Goal: Task Accomplishment & Management: Use online tool/utility

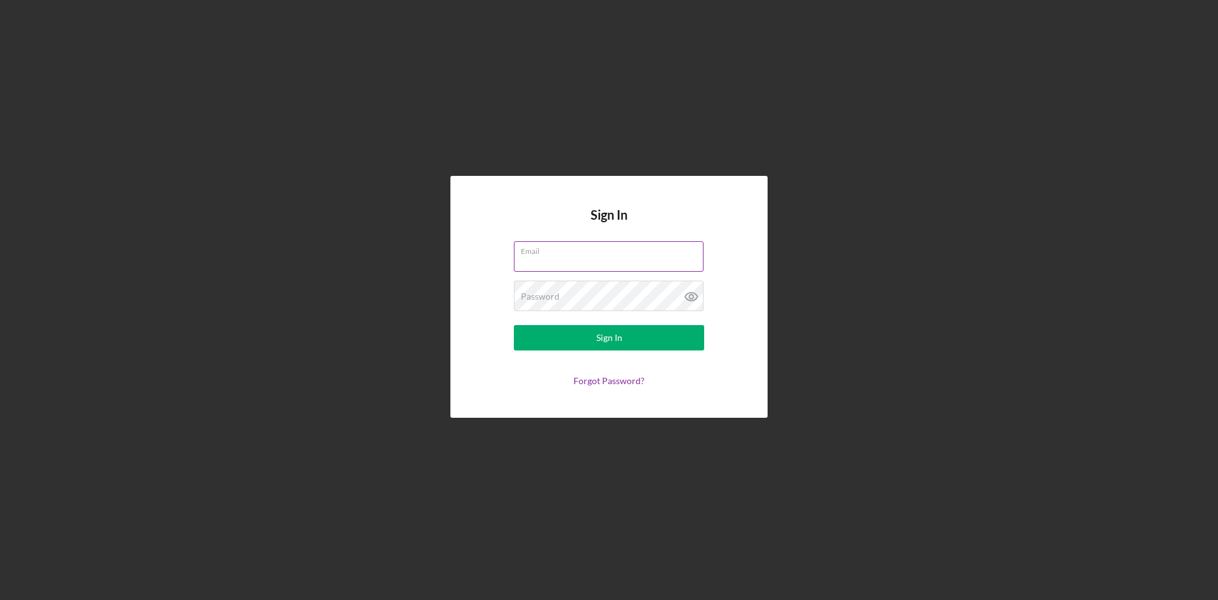
click at [537, 263] on input "Email" at bounding box center [609, 256] width 190 height 30
type input "[EMAIL_ADDRESS][DOMAIN_NAME]"
click at [542, 292] on label "Password" at bounding box center [540, 296] width 39 height 10
click at [572, 323] on form "Email [EMAIL_ADDRESS][DOMAIN_NAME] Password Sign In Forgot Password?" at bounding box center [609, 313] width 254 height 145
click at [572, 345] on button "Sign In" at bounding box center [609, 337] width 190 height 25
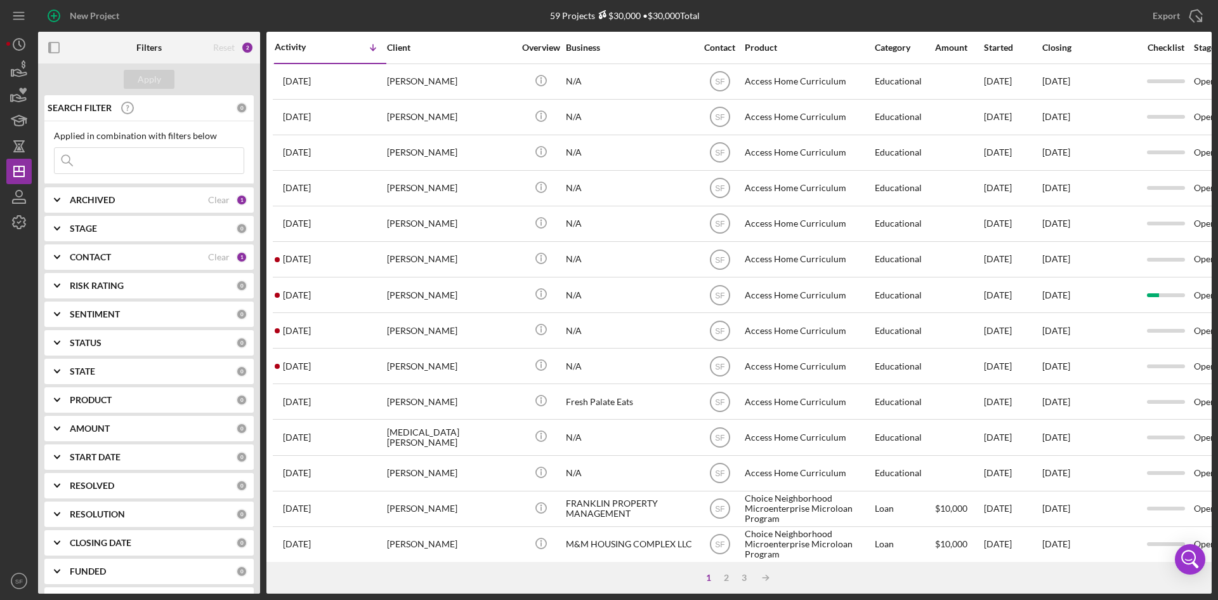
click at [114, 161] on input at bounding box center [149, 160] width 189 height 25
type input "[PERSON_NAME]"
click at [149, 82] on div "Apply" at bounding box center [149, 79] width 23 height 19
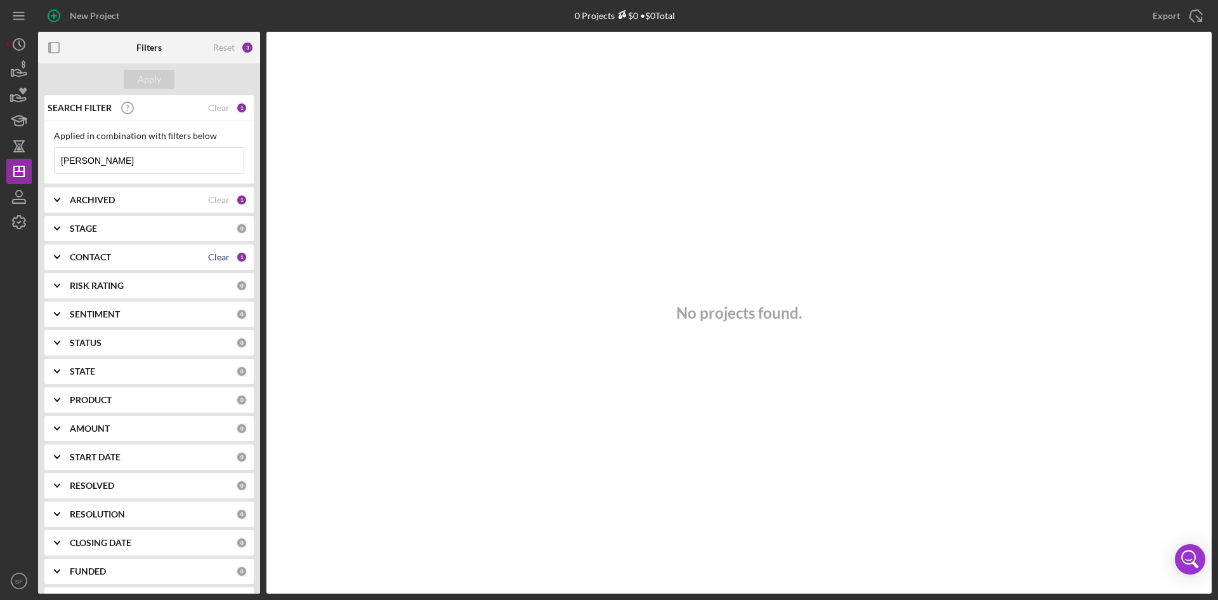
click at [221, 253] on div "Clear" at bounding box center [219, 257] width 22 height 10
click at [217, 200] on div "Clear" at bounding box center [219, 200] width 22 height 10
click at [86, 200] on b "ARCHIVED" at bounding box center [92, 200] width 45 height 10
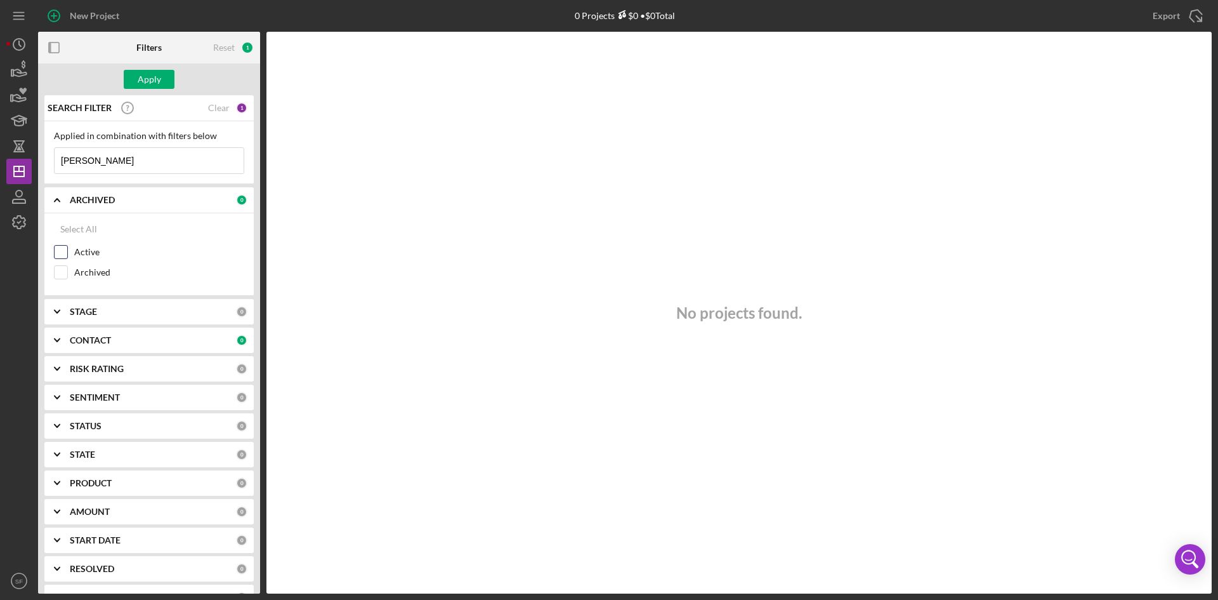
click at [63, 251] on input "Active" at bounding box center [61, 252] width 13 height 13
checkbox input "true"
click at [61, 271] on input "Archived" at bounding box center [61, 272] width 13 height 13
checkbox input "true"
click at [147, 79] on div "Apply" at bounding box center [149, 79] width 23 height 19
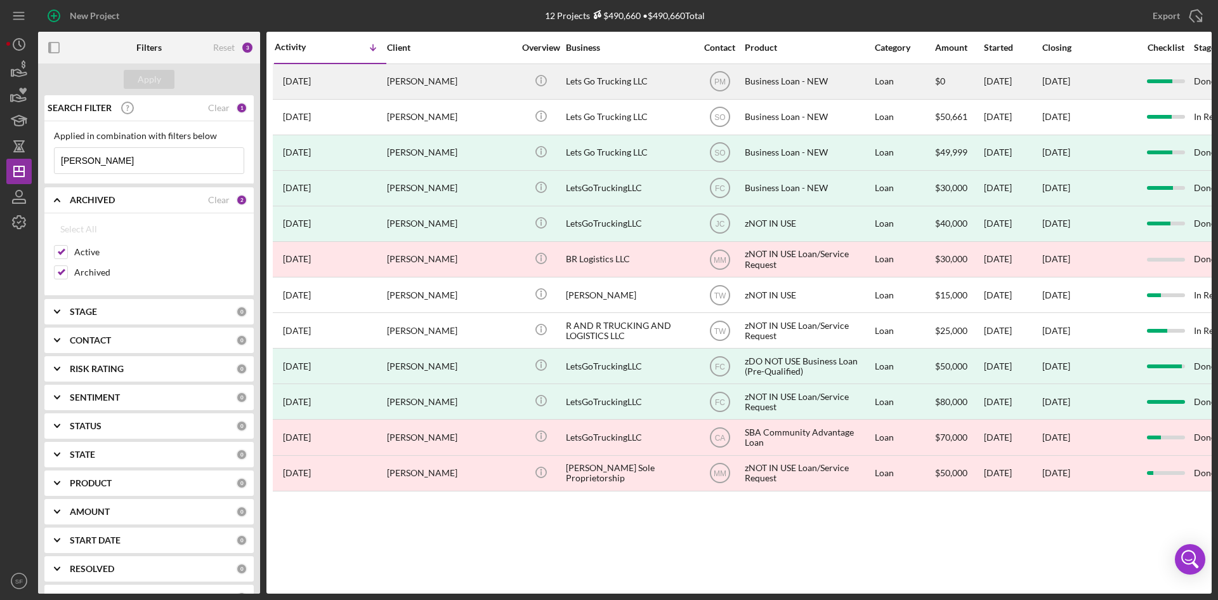
click at [404, 82] on div "[PERSON_NAME]" at bounding box center [450, 82] width 127 height 34
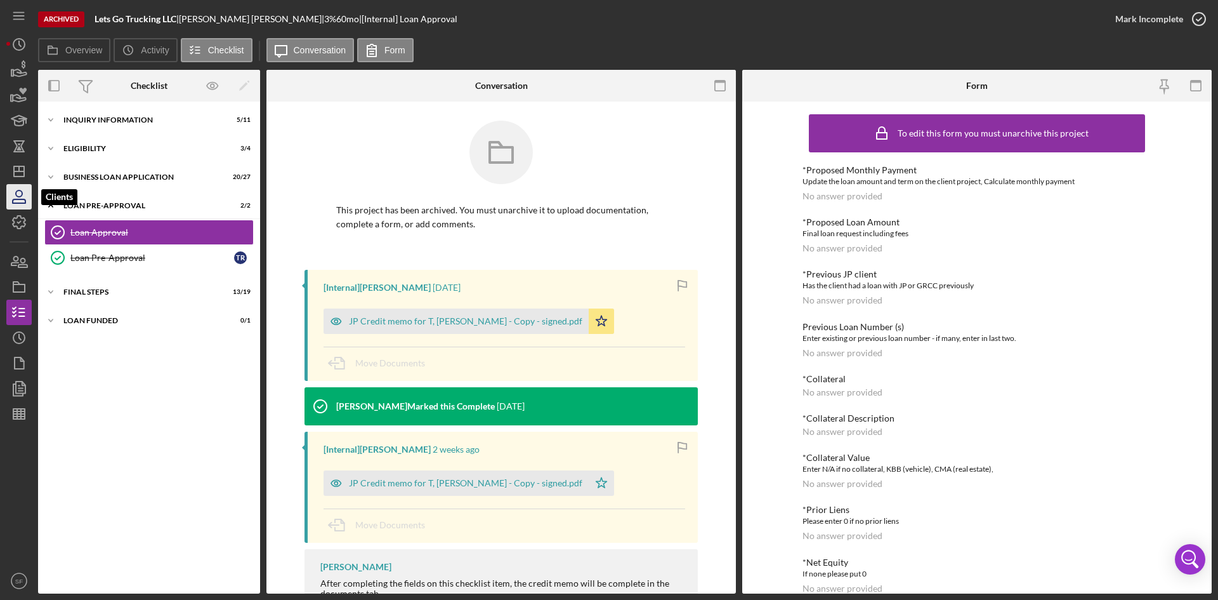
click at [23, 196] on icon "button" at bounding box center [19, 197] width 32 height 32
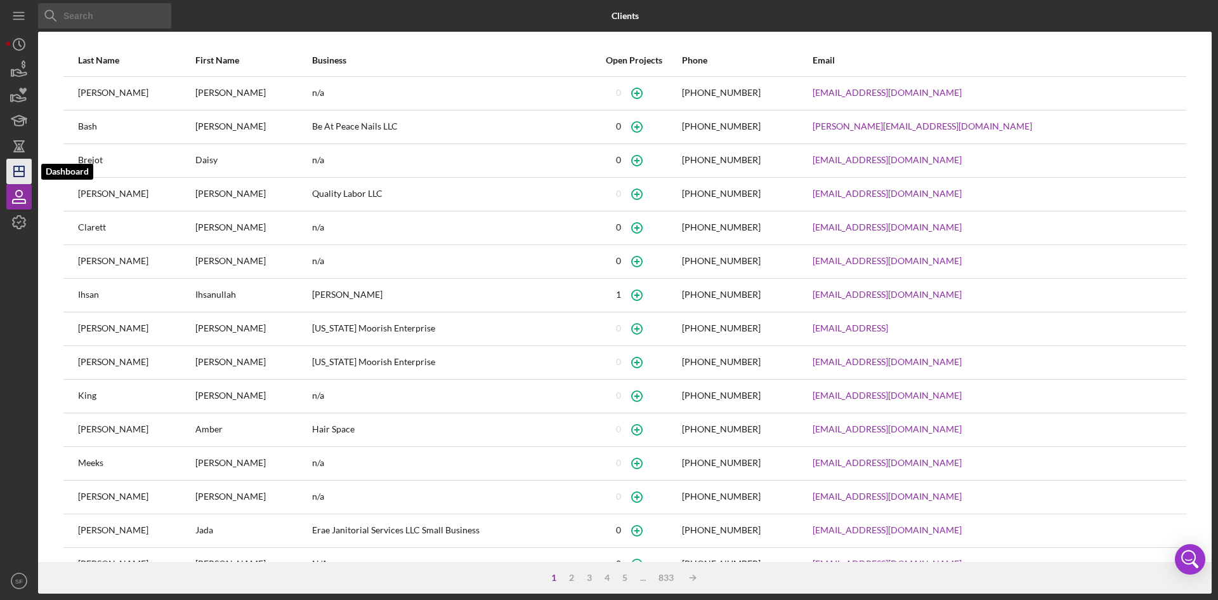
click at [18, 176] on icon "Icon/Dashboard" at bounding box center [19, 171] width 32 height 32
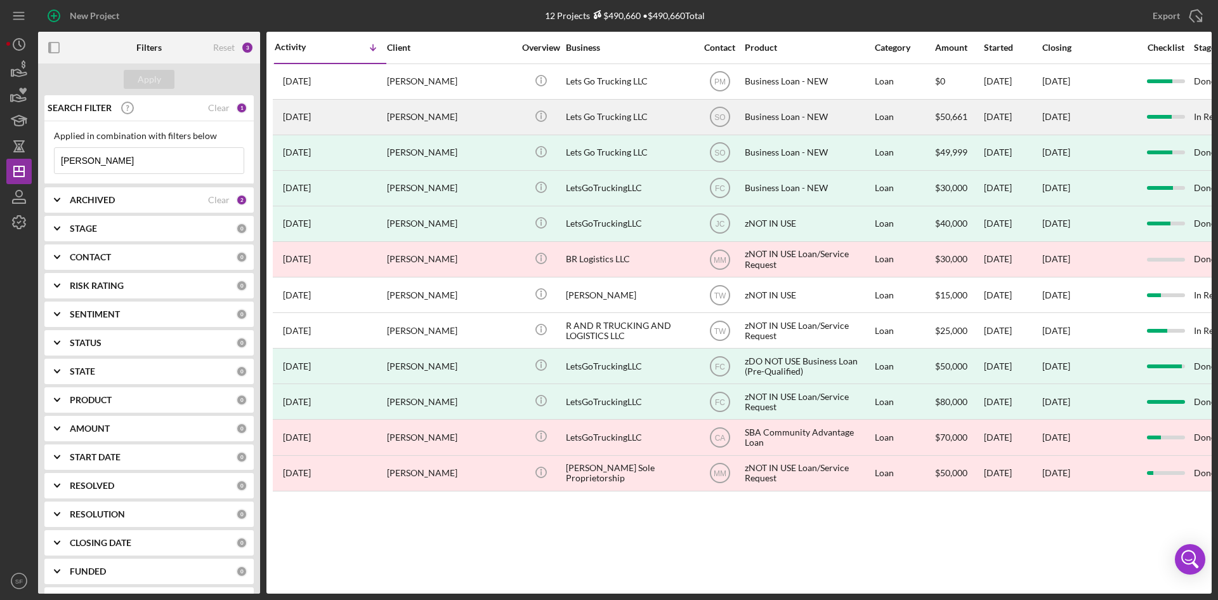
click at [431, 114] on div "[PERSON_NAME]" at bounding box center [450, 117] width 127 height 34
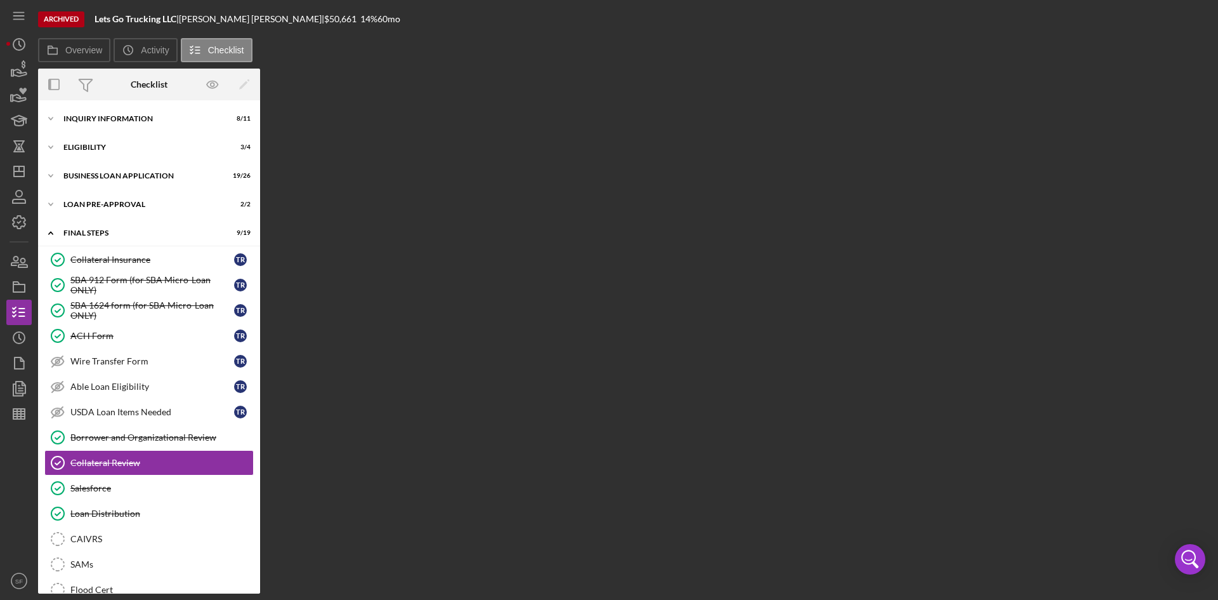
scroll to position [116, 0]
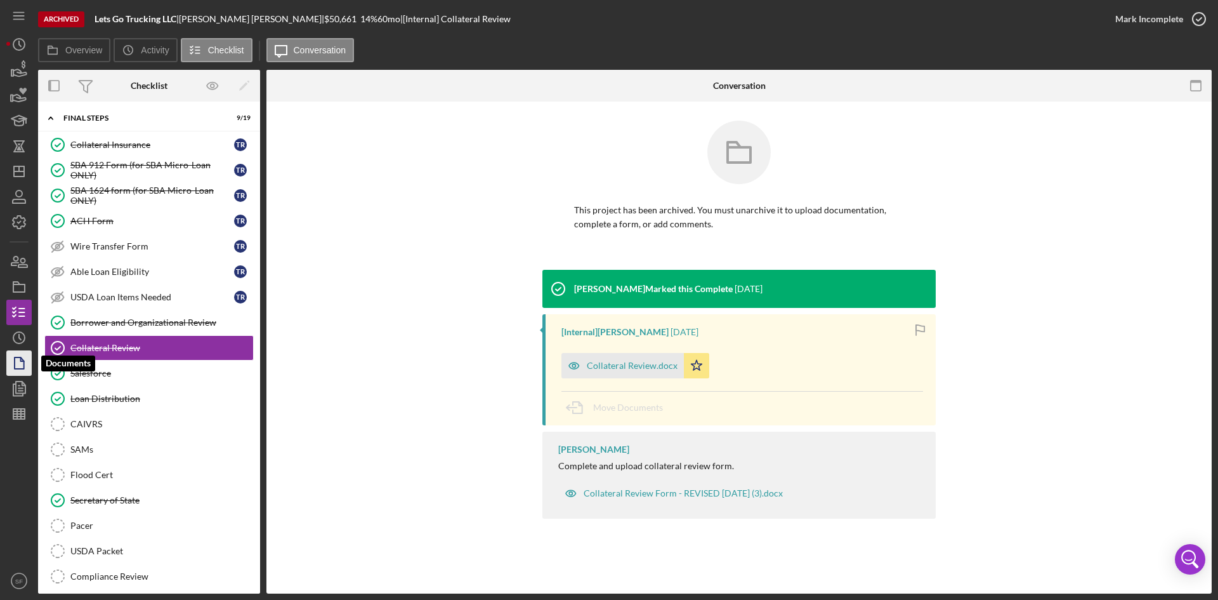
click at [18, 365] on icon "button" at bounding box center [19, 363] width 32 height 32
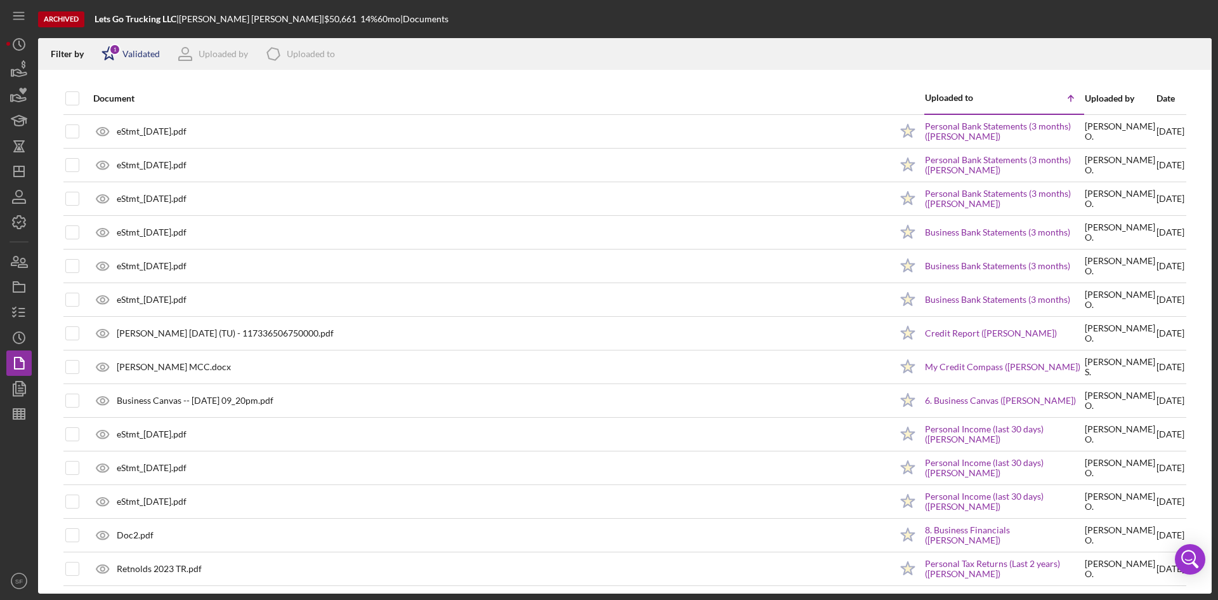
click at [136, 55] on div "Validated" at bounding box center [140, 54] width 37 height 10
click at [108, 119] on input "checkbox" at bounding box center [108, 121] width 13 height 13
checkbox input "true"
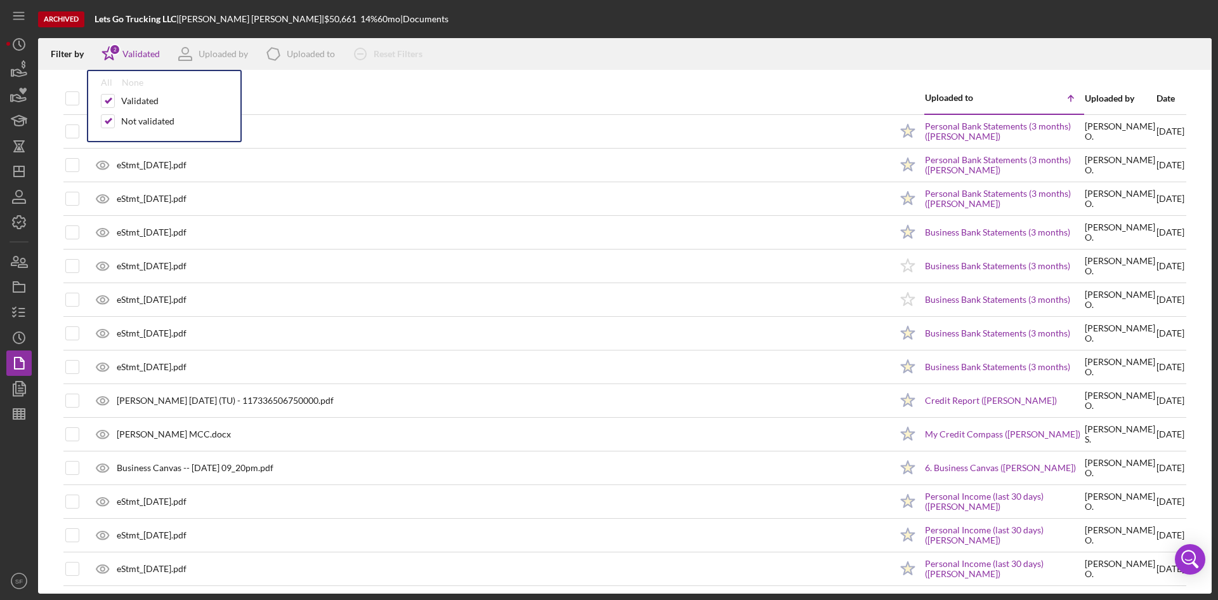
click at [452, 88] on div "Document" at bounding box center [492, 98] width 798 height 30
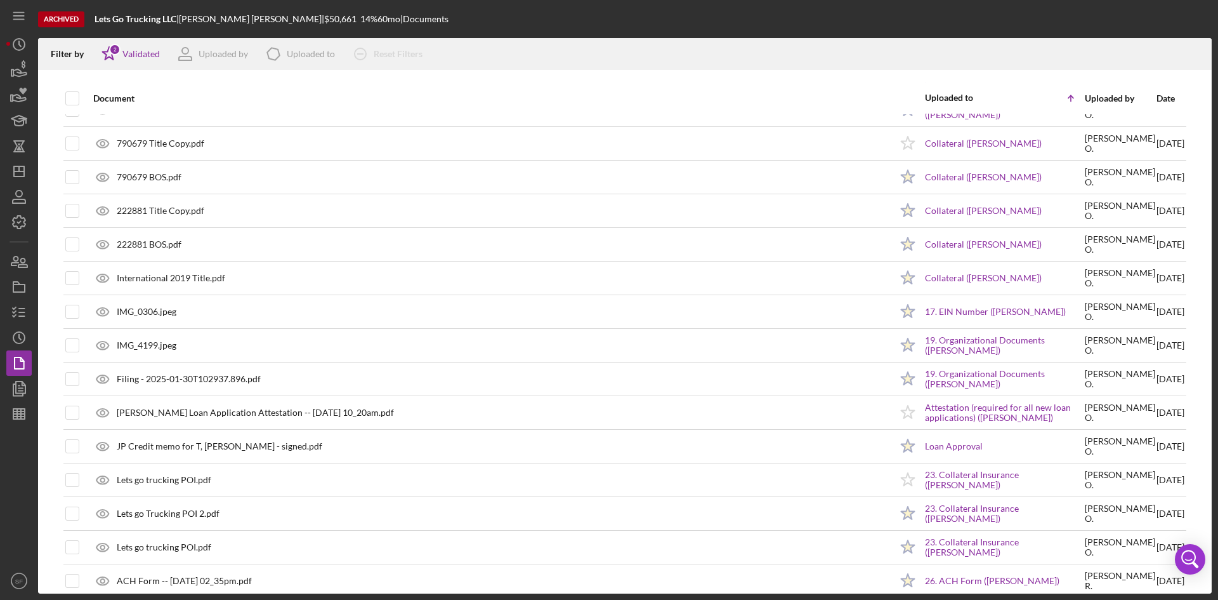
scroll to position [947, 0]
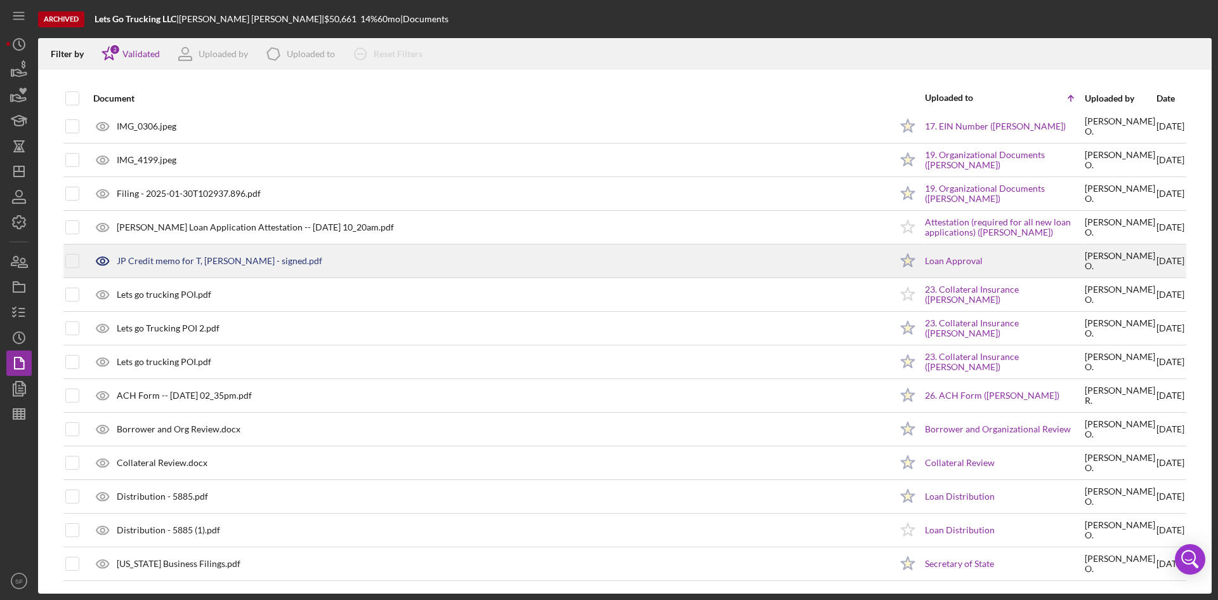
click at [235, 262] on div "JP Credit memo for T, [PERSON_NAME] - signed.pdf" at bounding box center [220, 261] width 206 height 10
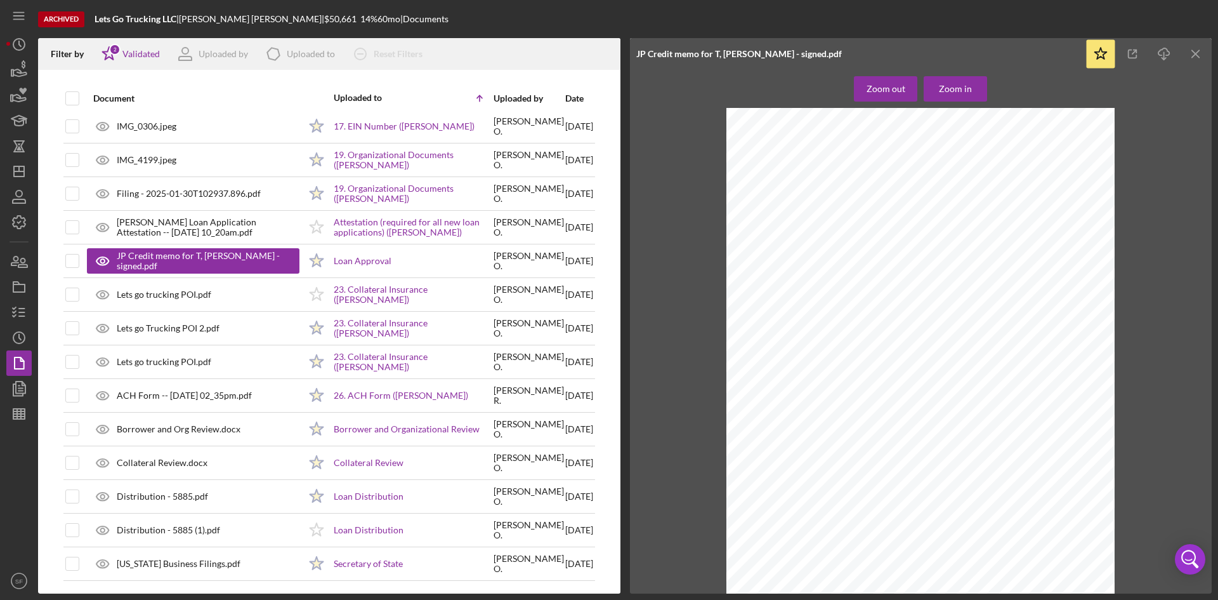
scroll to position [0, 0]
click at [1197, 52] on line "button" at bounding box center [1195, 53] width 7 height 7
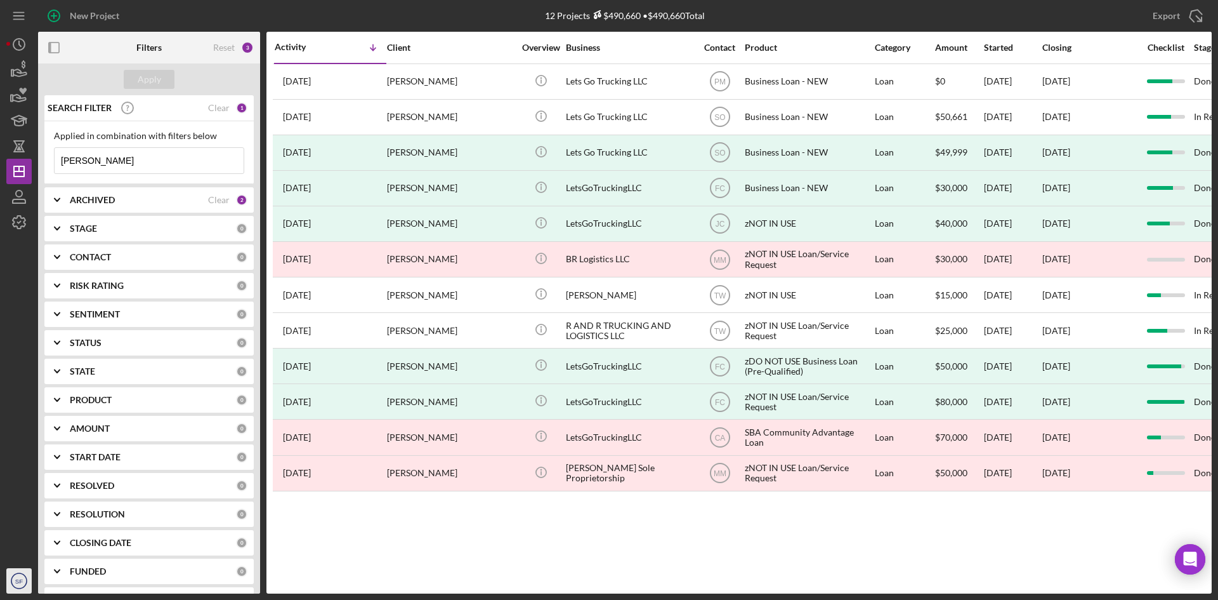
click at [15, 585] on icon "SF" at bounding box center [18, 581] width 25 height 32
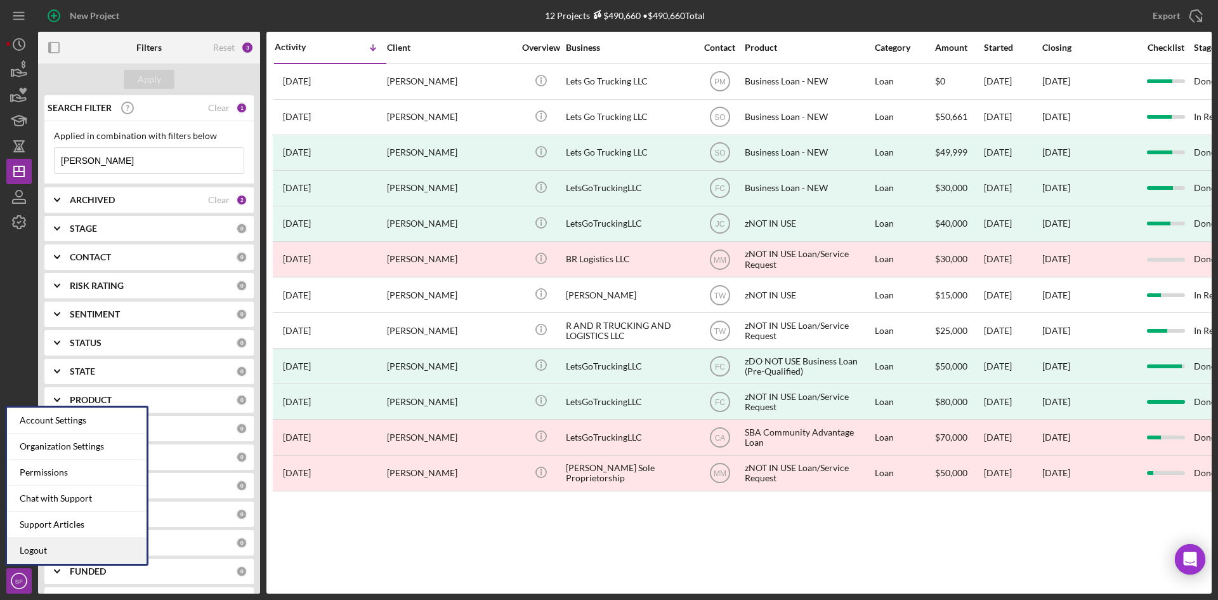
click at [44, 549] on link "Logout" at bounding box center [77, 550] width 140 height 26
